Goal: Find contact information: Find contact information

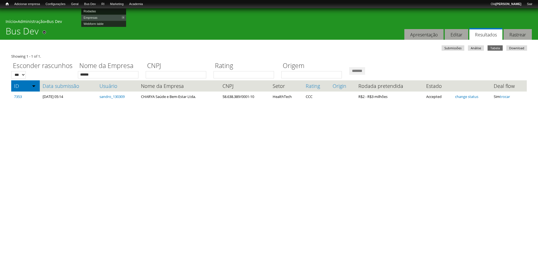
click at [98, 10] on link "Rodadas" at bounding box center [103, 11] width 45 height 6
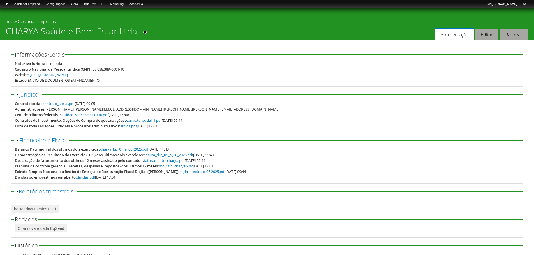
click at [23, 111] on div "Administradores:" at bounding box center [30, 110] width 31 height 6
click at [22, 110] on div "Administradores:" at bounding box center [30, 110] width 31 height 6
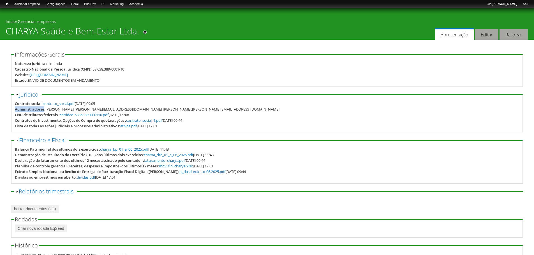
click at [18, 110] on div "Administradores:" at bounding box center [30, 110] width 31 height 6
click at [16, 115] on div "CND de tributos federais :" at bounding box center [37, 115] width 45 height 6
click at [19, 109] on div "Administradores:" at bounding box center [30, 110] width 31 height 6
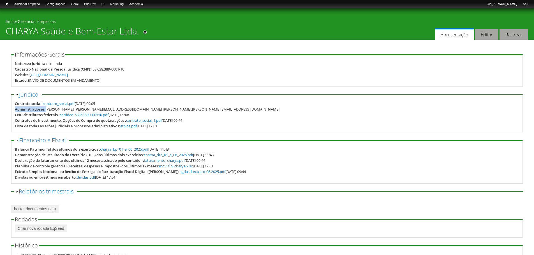
click at [19, 109] on div "Administradores:" at bounding box center [30, 110] width 31 height 6
click at [20, 111] on div "Administradores:" at bounding box center [30, 110] width 31 height 6
click at [24, 123] on div "Contrato social: contrato_social.pdf [DATE] 09:05 Administradores: [PERSON_NAME…" at bounding box center [267, 115] width 504 height 28
click at [25, 115] on div "CND de tributos federais :" at bounding box center [37, 115] width 45 height 6
drag, startPoint x: 15, startPoint y: 110, endPoint x: 201, endPoint y: 109, distance: 186.1
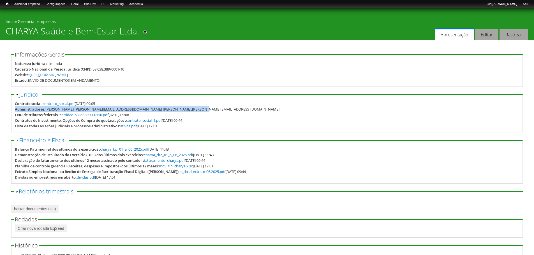
click at [201, 109] on div "Administradores: [PERSON_NAME];[PERSON_NAME][EMAIL_ADDRESS][DOMAIN_NAME] [PERSO…" at bounding box center [267, 110] width 504 height 6
click at [202, 109] on div "Administradores: [PERSON_NAME];[PERSON_NAME][EMAIL_ADDRESS][DOMAIN_NAME] [PERSO…" at bounding box center [267, 110] width 504 height 6
click at [15, 111] on fieldset "Ocultar Jurídico Contrato social: contrato_social.pdf [DATE] 09:05 Administrado…" at bounding box center [267, 112] width 512 height 41
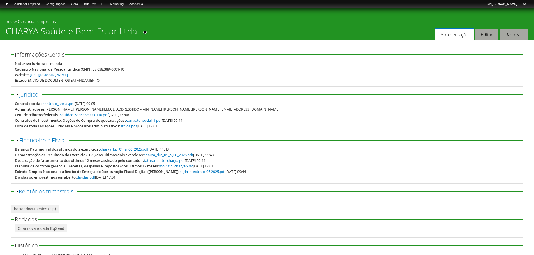
click at [20, 109] on div "Administradores:" at bounding box center [30, 110] width 31 height 6
click at [17, 112] on div "CND de tributos federais :" at bounding box center [37, 115] width 45 height 6
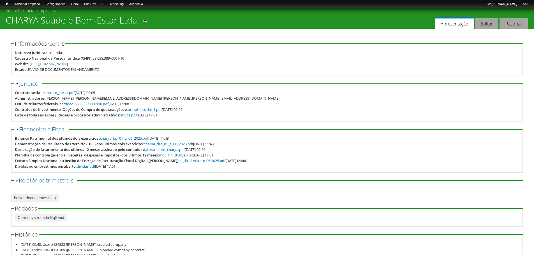
scroll to position [41, 0]
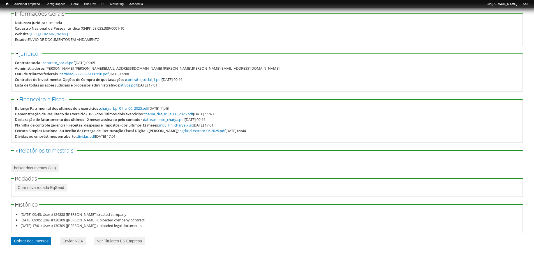
click at [38, 241] on link "Cobrar documentos" at bounding box center [31, 241] width 40 height 8
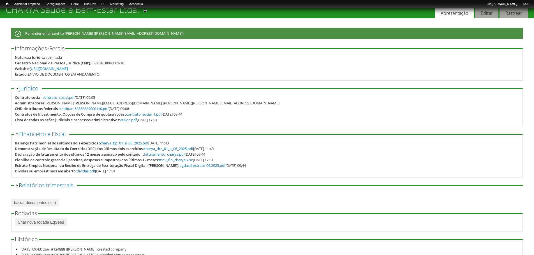
scroll to position [6, 0]
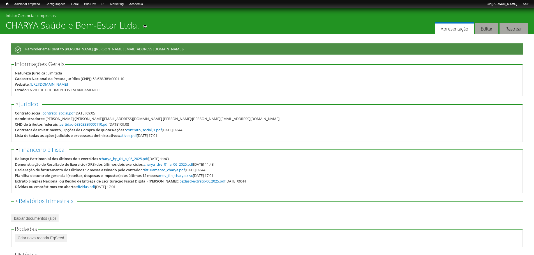
click at [64, 90] on div "ENVIO DE DOCUMENTOS EM ANDAMENTO" at bounding box center [64, 90] width 72 height 6
click at [19, 95] on fieldset "Informações Gerais Natureza Jurídica : Limitada Cadastro Nacional da Pessoa Jur…" at bounding box center [267, 78] width 512 height 35
click at [19, 90] on div "Estado:" at bounding box center [21, 90] width 13 height 6
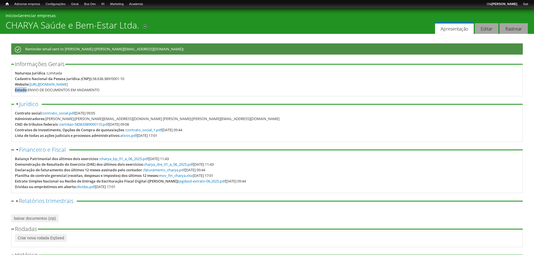
click at [19, 90] on div "Estado:" at bounding box center [21, 90] width 13 height 6
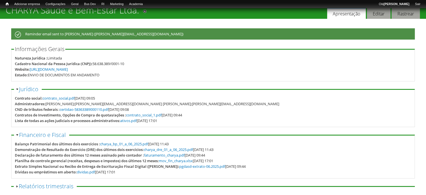
scroll to position [34, 0]
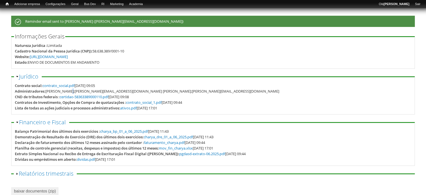
click at [70, 93] on div "[PERSON_NAME];[PERSON_NAME][EMAIL_ADDRESS][DOMAIN_NAME] [PERSON_NAME];[PERSON_N…" at bounding box center [162, 91] width 234 height 6
click at [70, 92] on div "[PERSON_NAME];[PERSON_NAME][EMAIL_ADDRESS][DOMAIN_NAME] [PERSON_NAME];[PERSON_N…" at bounding box center [162, 91] width 234 height 6
drag, startPoint x: 70, startPoint y: 91, endPoint x: 109, endPoint y: 92, distance: 39.3
click at [109, 92] on div "[PERSON_NAME];[PERSON_NAME][EMAIL_ADDRESS][DOMAIN_NAME] [PERSON_NAME];[PERSON_N…" at bounding box center [162, 91] width 234 height 6
copy div "sandro@charya.com.br"
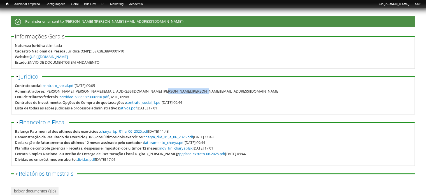
drag, startPoint x: 157, startPoint y: 91, endPoint x: 195, endPoint y: 92, distance: 37.9
click at [195, 92] on div "[PERSON_NAME];[PERSON_NAME][EMAIL_ADDRESS][DOMAIN_NAME] [PERSON_NAME];[PERSON_N…" at bounding box center [162, 91] width 234 height 6
copy div "bruno@charya.com.br"
